Goal: Find specific page/section: Find specific page/section

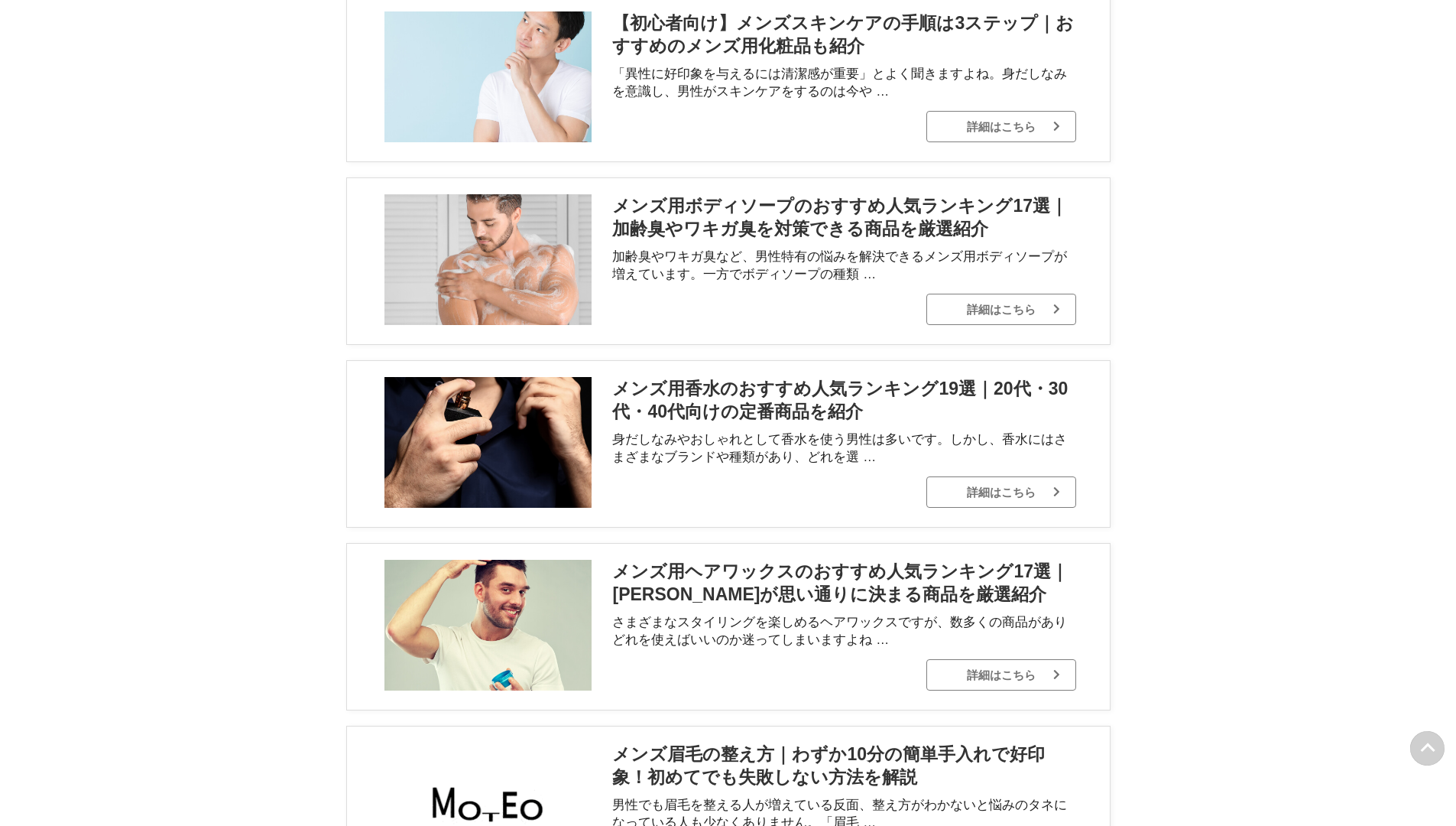
scroll to position [8500, 0]
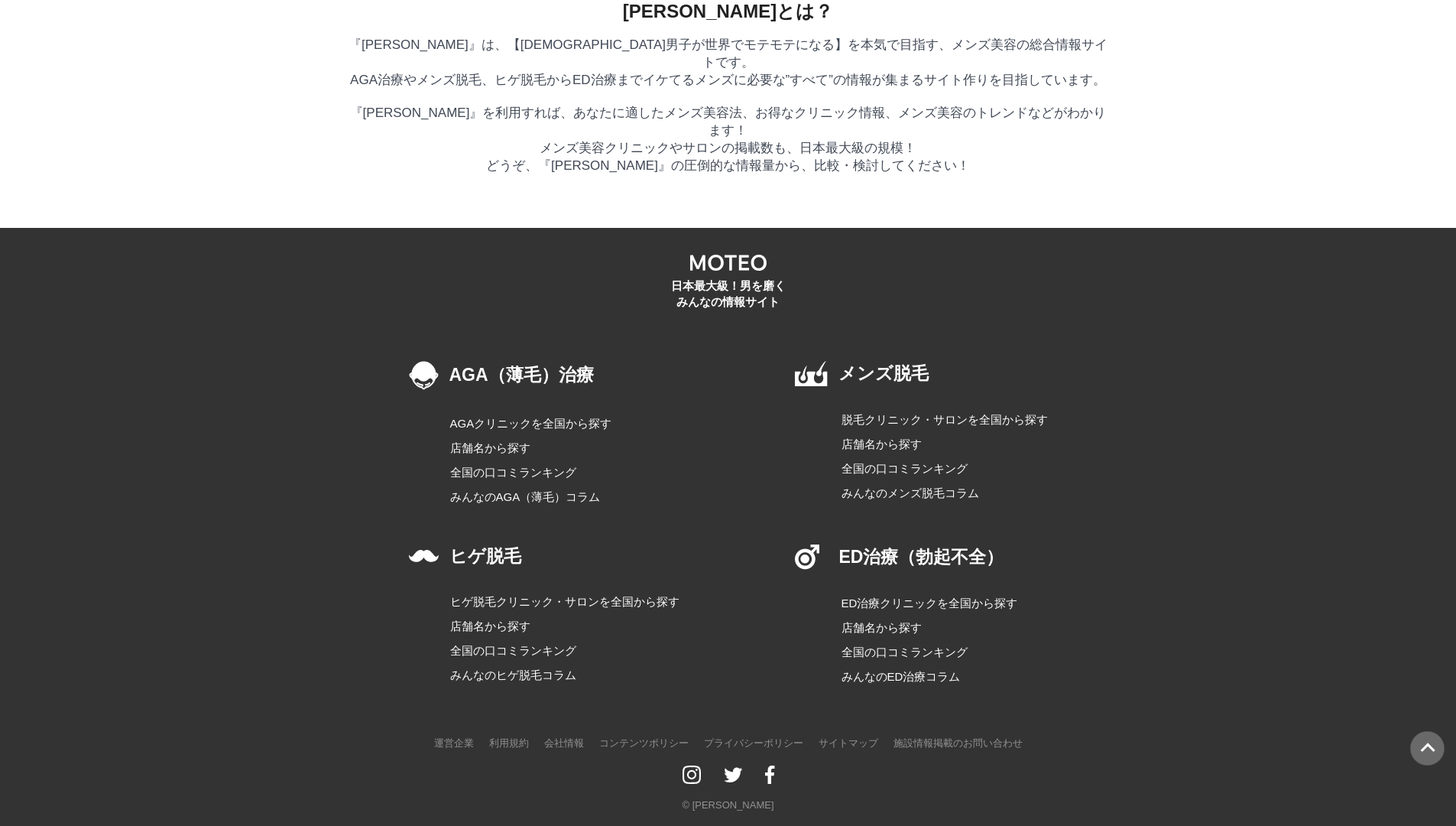
click at [511, 433] on link "AGAクリニックを全国から探す" at bounding box center [556, 423] width 212 height 18
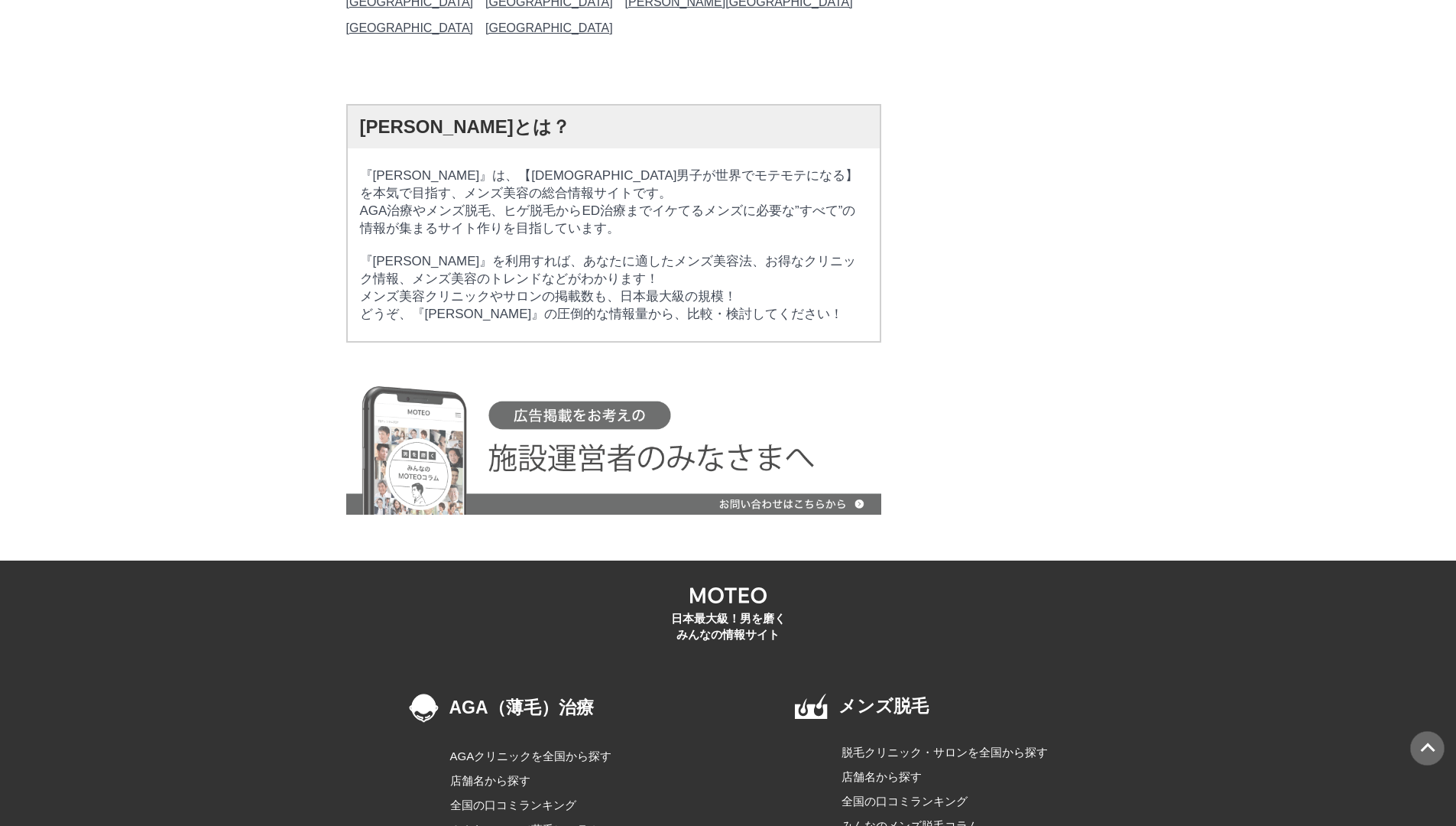
scroll to position [21170, 0]
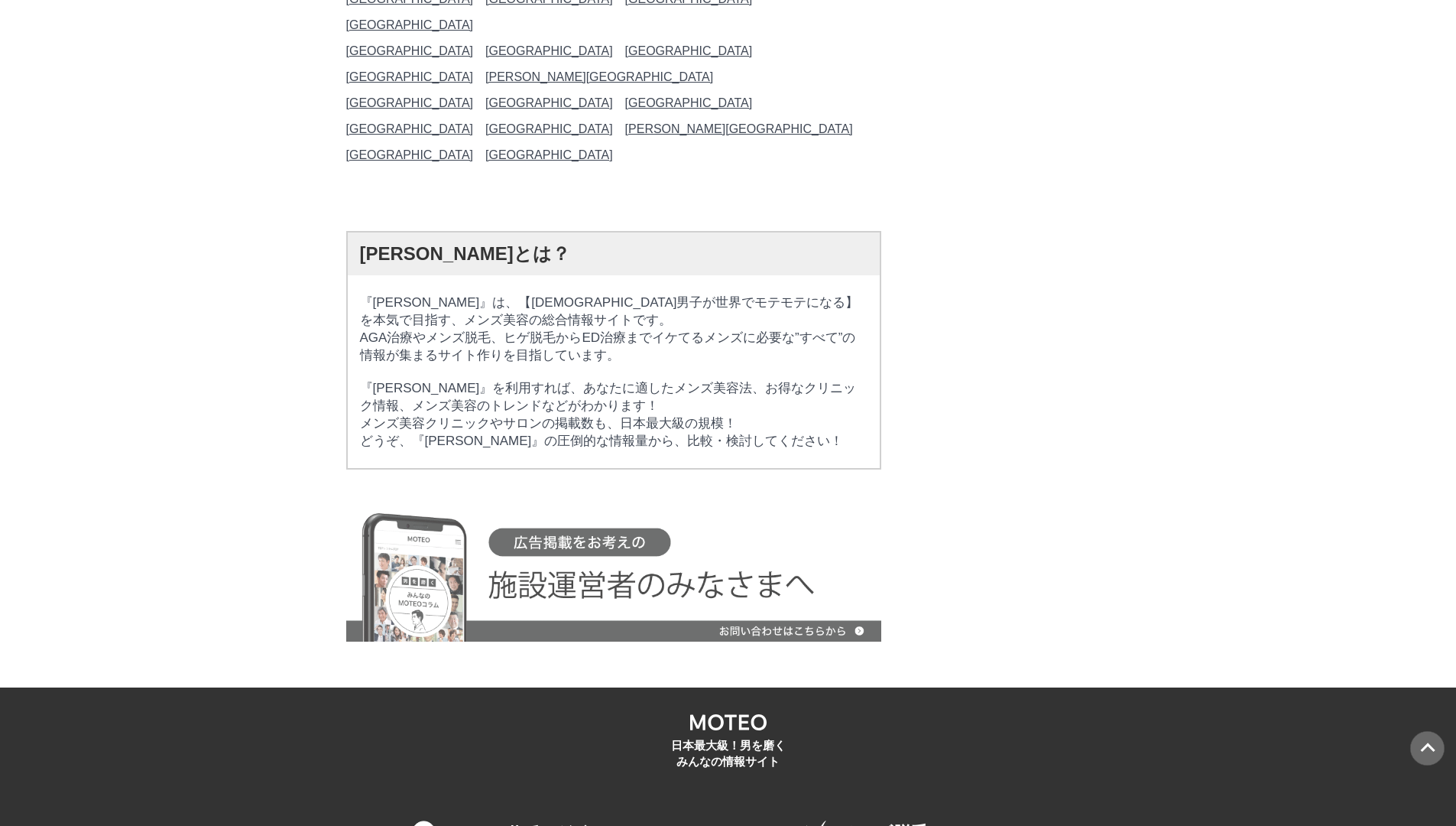
click at [593, 506] on img at bounding box center [613, 574] width 535 height 135
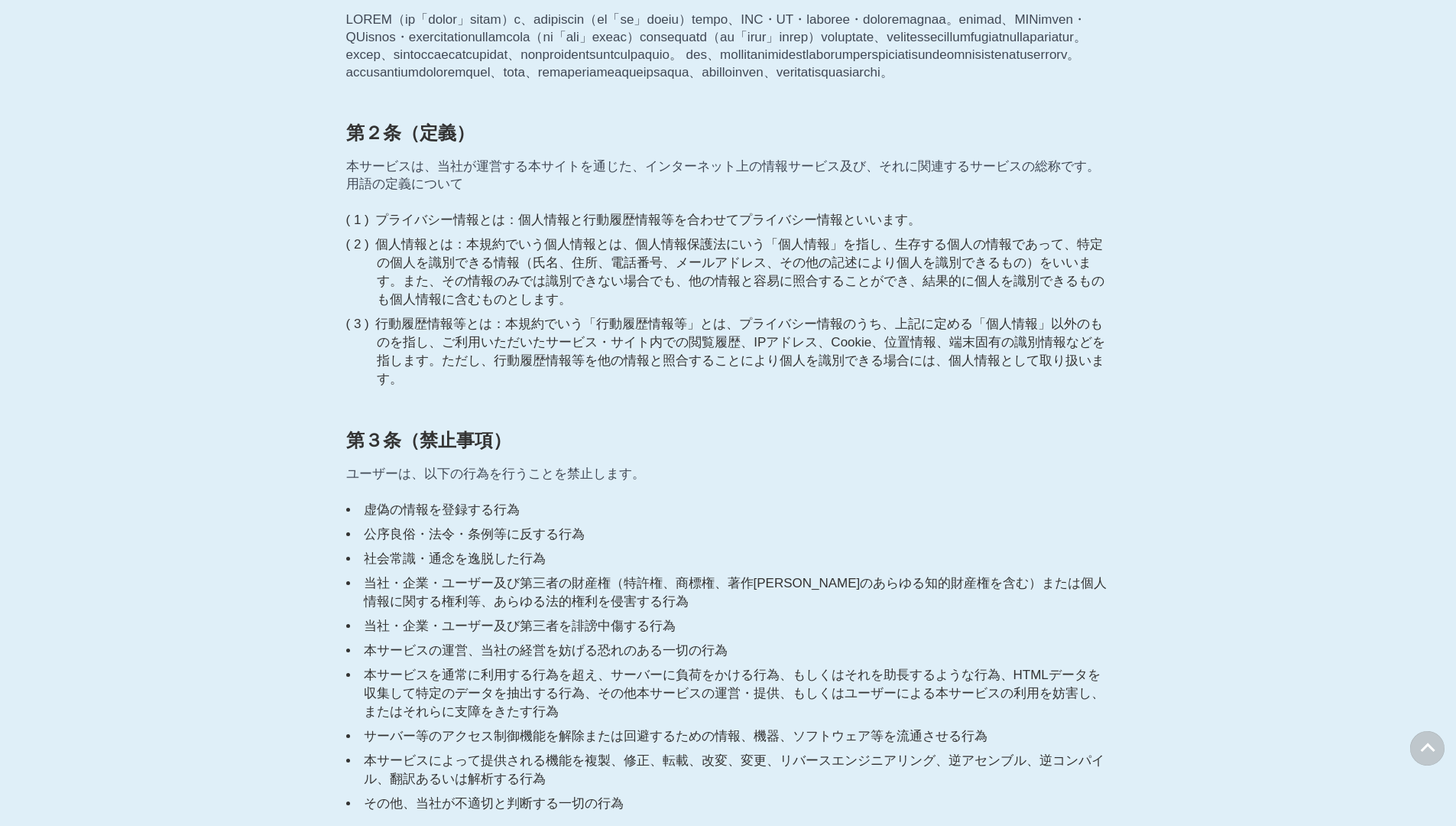
scroll to position [1470, 0]
